Goal: Task Accomplishment & Management: Complete application form

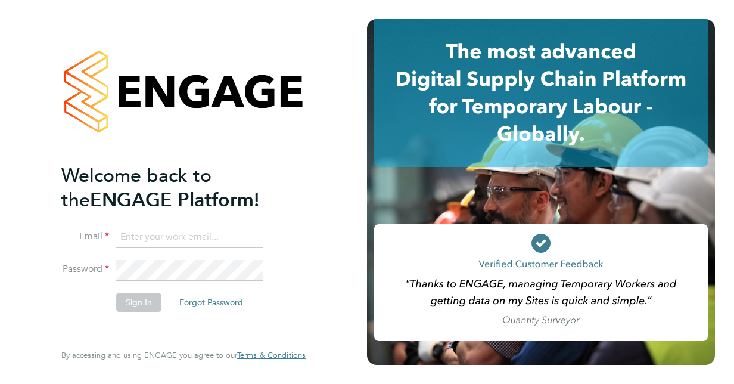
type input "elaine.alecho@justice.gov.uk"
click at [137, 304] on button "Sign In" at bounding box center [138, 301] width 45 height 19
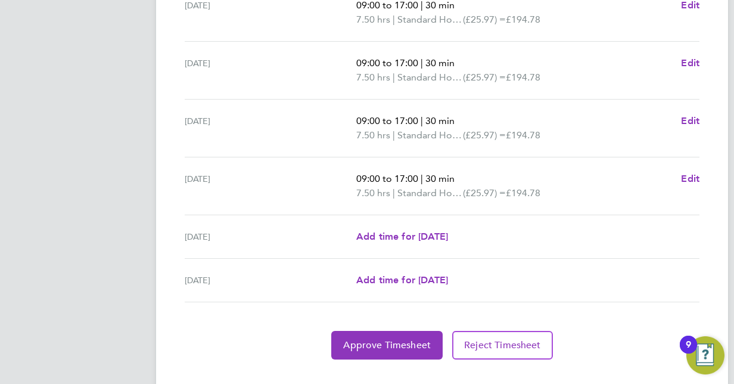
scroll to position [484, 0]
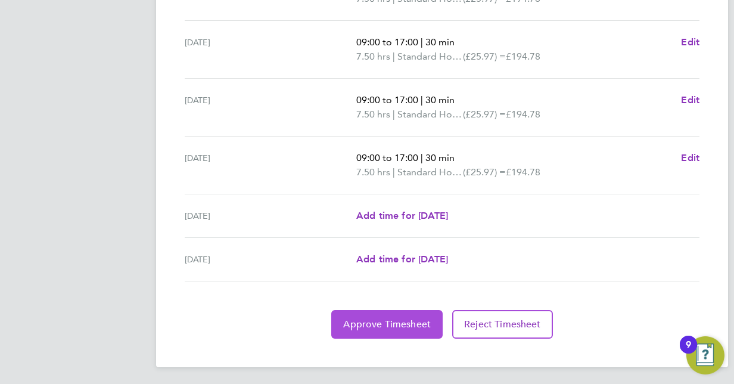
click at [388, 325] on span "Approve Timesheet" at bounding box center [387, 324] width 88 height 12
click at [376, 326] on span "Approve Timesheet" at bounding box center [387, 324] width 88 height 12
click at [379, 326] on span "Approve Timesheet" at bounding box center [387, 324] width 88 height 12
click at [376, 326] on span "Approve Timesheet" at bounding box center [387, 324] width 88 height 12
click at [392, 330] on button "Approve Timesheet" at bounding box center [386, 324] width 111 height 29
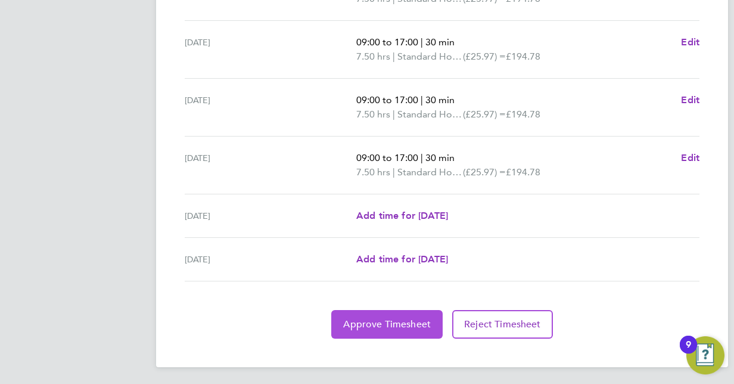
click at [372, 328] on button "Approve Timesheet" at bounding box center [386, 324] width 111 height 29
click at [366, 319] on span "Approve Timesheet" at bounding box center [387, 324] width 88 height 12
click at [384, 320] on span "Approve Timesheet" at bounding box center [387, 324] width 88 height 12
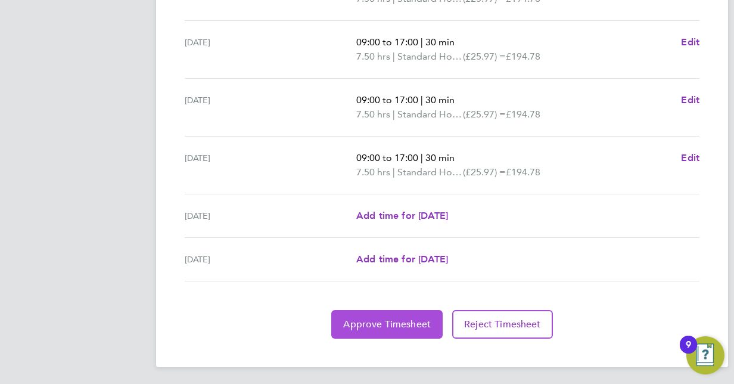
click at [381, 319] on span "Approve Timesheet" at bounding box center [387, 324] width 88 height 12
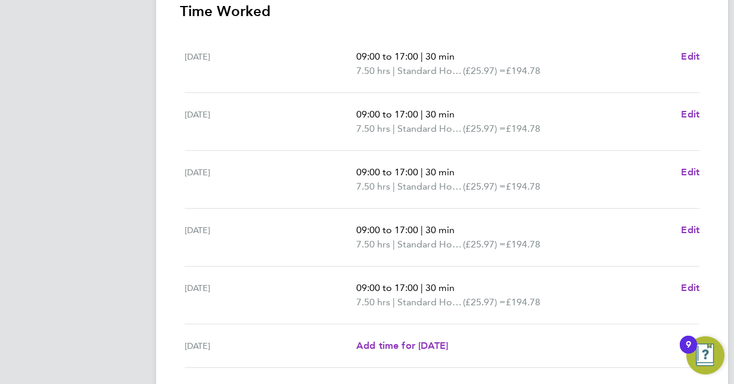
scroll to position [484, 0]
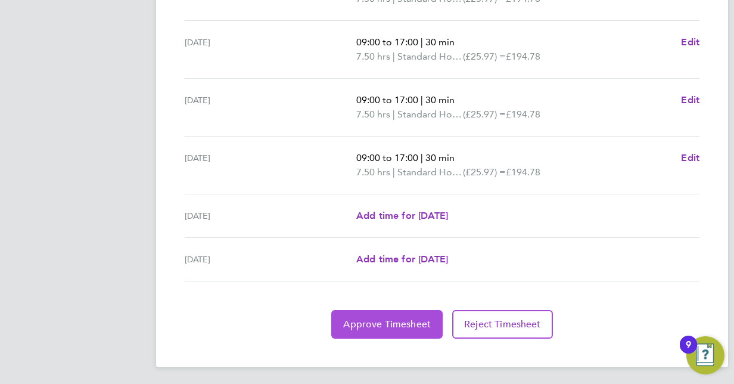
click at [391, 318] on span "Approve Timesheet" at bounding box center [387, 324] width 88 height 12
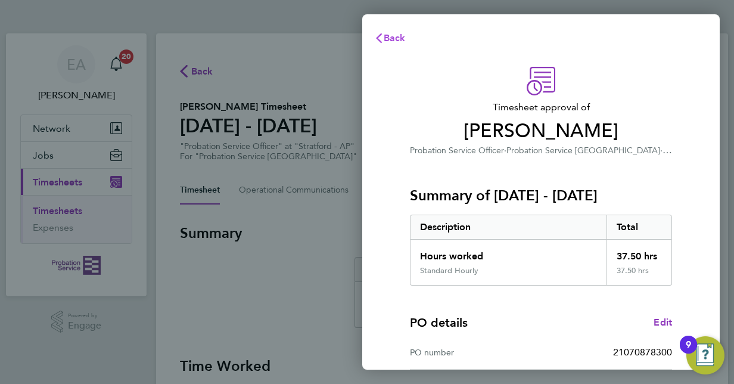
click at [387, 38] on span "Back" at bounding box center [395, 37] width 22 height 11
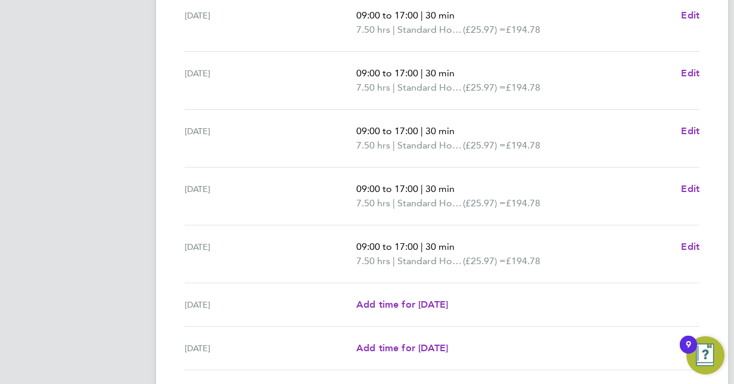
scroll to position [484, 0]
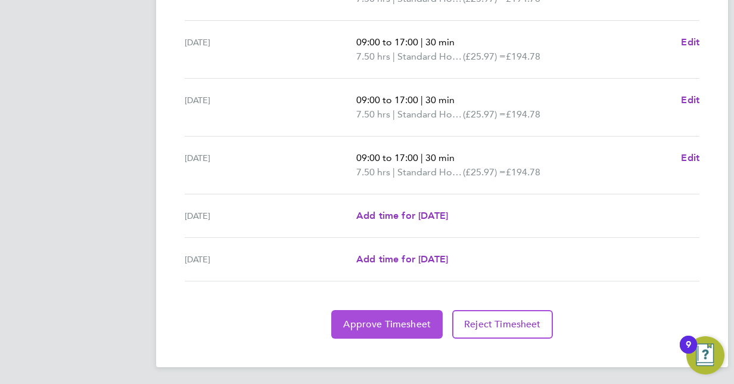
click at [367, 323] on span "Approve Timesheet" at bounding box center [387, 324] width 88 height 12
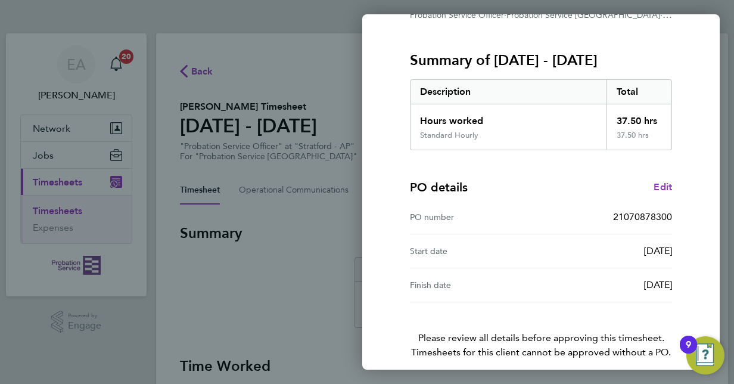
scroll to position [186, 0]
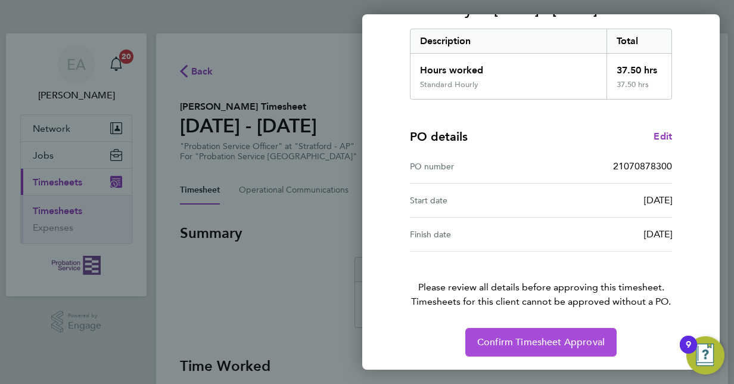
click at [521, 348] on button "Confirm Timesheet Approval" at bounding box center [540, 342] width 151 height 29
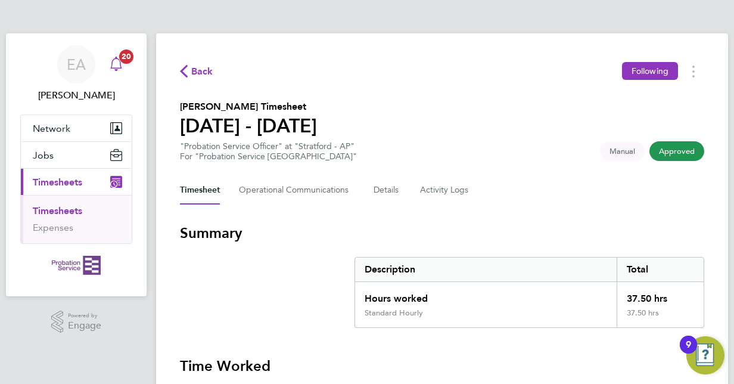
click at [120, 60] on span "20" at bounding box center [126, 56] width 14 height 14
